Goal: Task Accomplishment & Management: Manage account settings

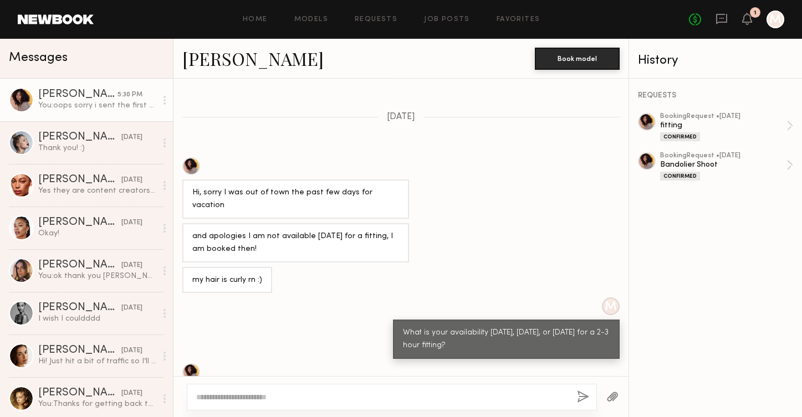
scroll to position [1255, 0]
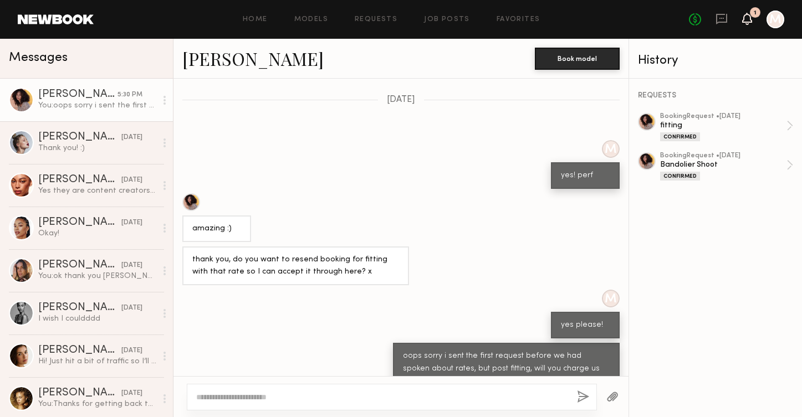
click at [748, 22] on icon at bounding box center [747, 18] width 9 height 8
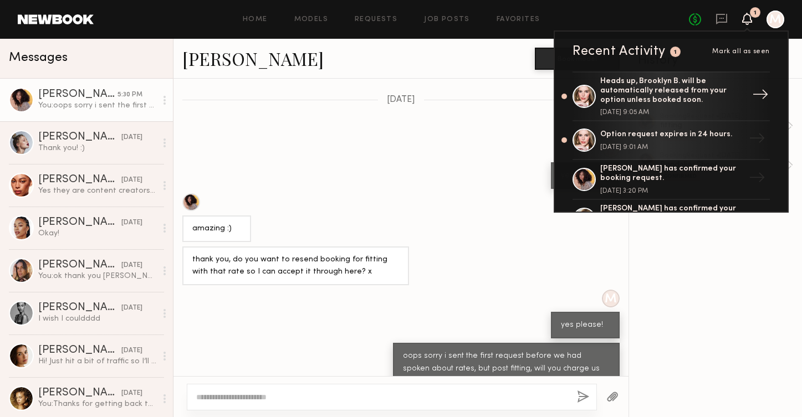
click at [654, 91] on div "Heads up, Brooklyn B. will be automatically released from your option unless bo…" at bounding box center [672, 91] width 144 height 28
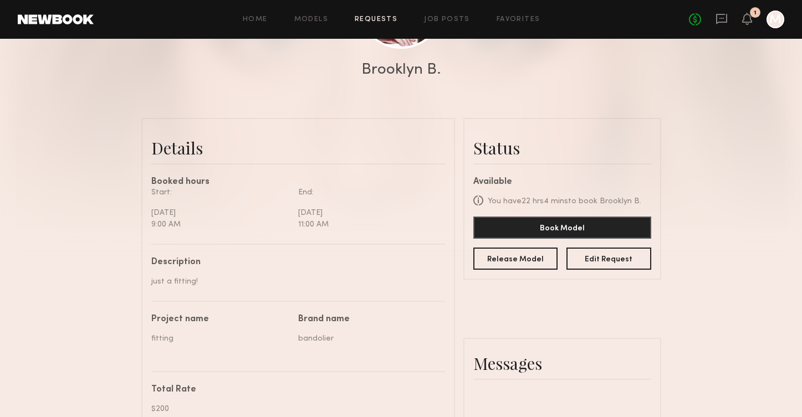
scroll to position [209, 0]
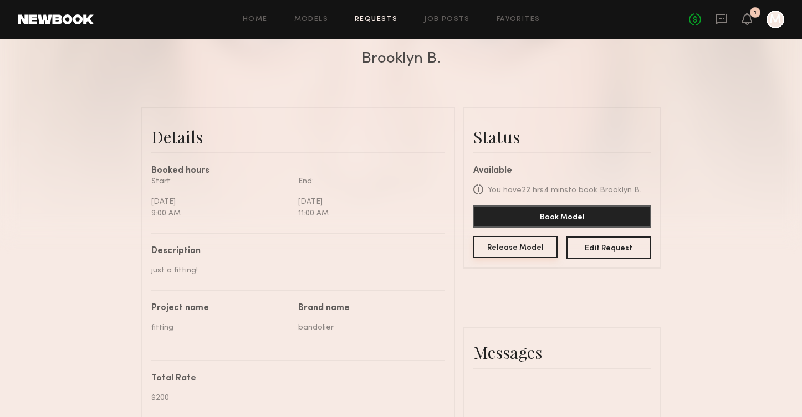
click at [519, 255] on button "Release Model" at bounding box center [515, 247] width 85 height 22
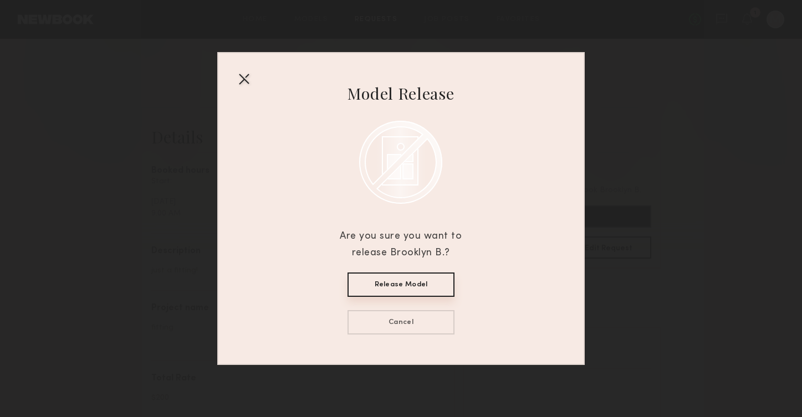
click at [390, 289] on button "Release Model" at bounding box center [400, 285] width 107 height 24
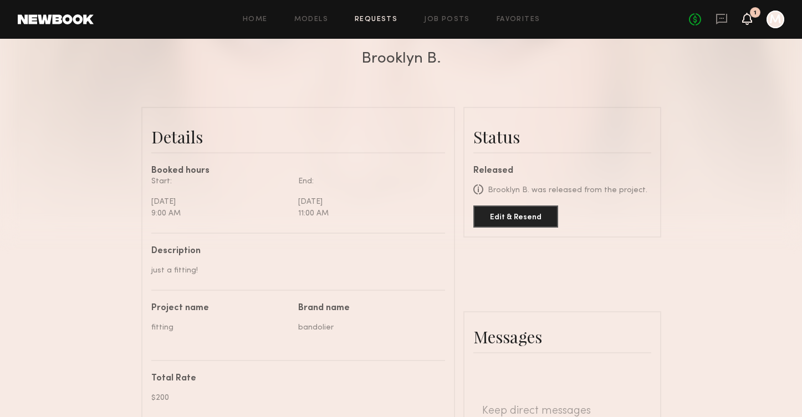
click at [745, 21] on icon at bounding box center [747, 18] width 9 height 8
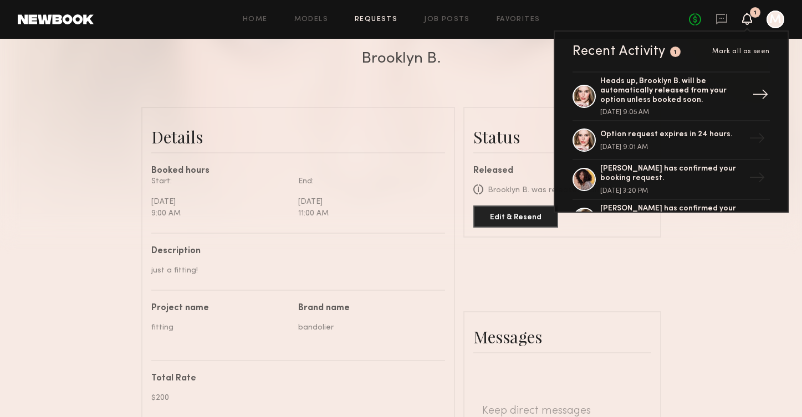
click at [661, 90] on div "Heads up, Brooklyn B. will be automatically released from your option unless bo…" at bounding box center [672, 91] width 144 height 28
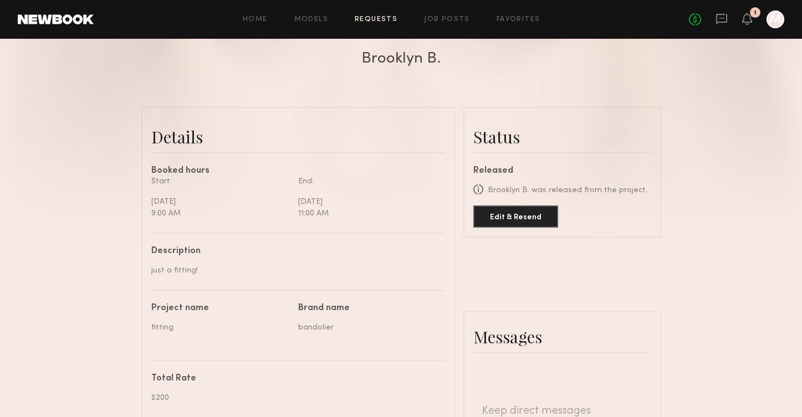
click at [746, 25] on div "1" at bounding box center [747, 20] width 10 height 14
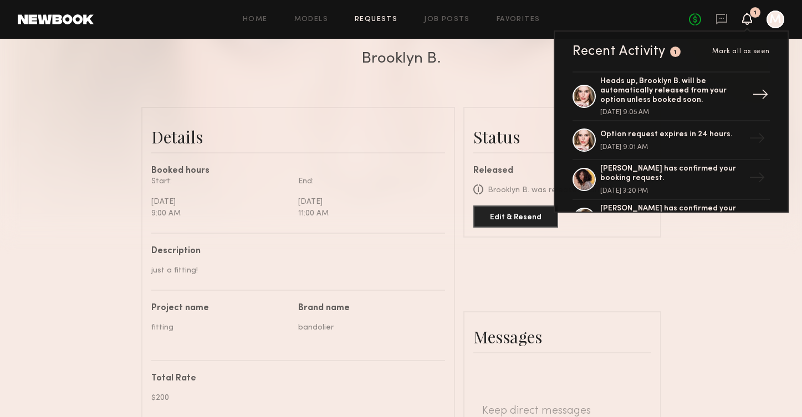
click at [645, 79] on div "Heads up, Brooklyn B. will be automatically released from your option unless bo…" at bounding box center [672, 91] width 144 height 28
